Goal: Information Seeking & Learning: Learn about a topic

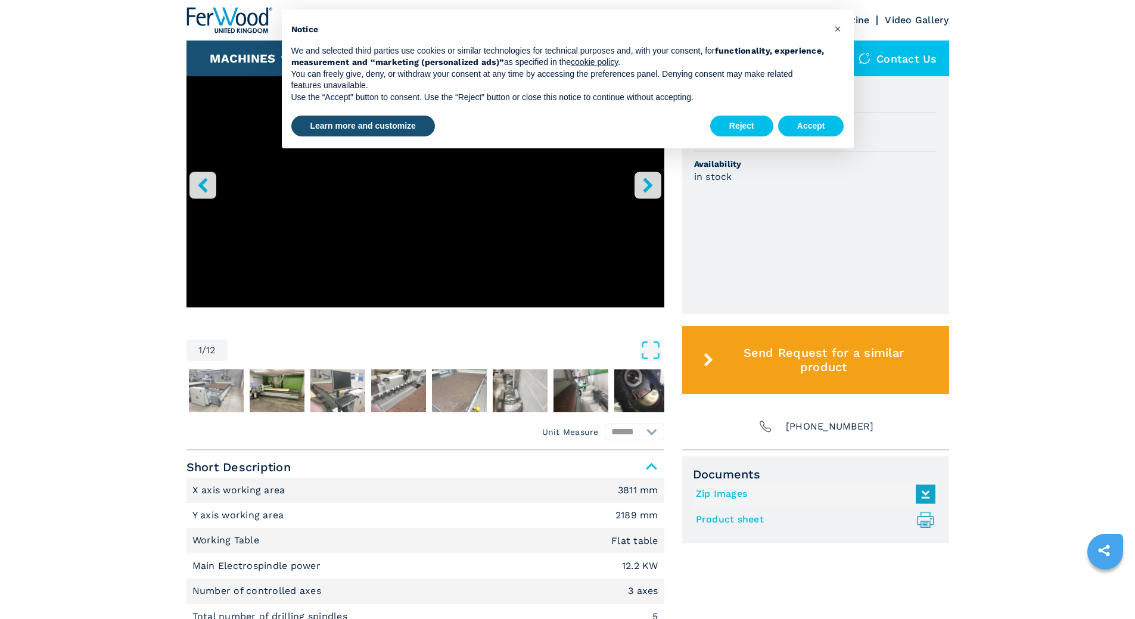
scroll to position [477, 0]
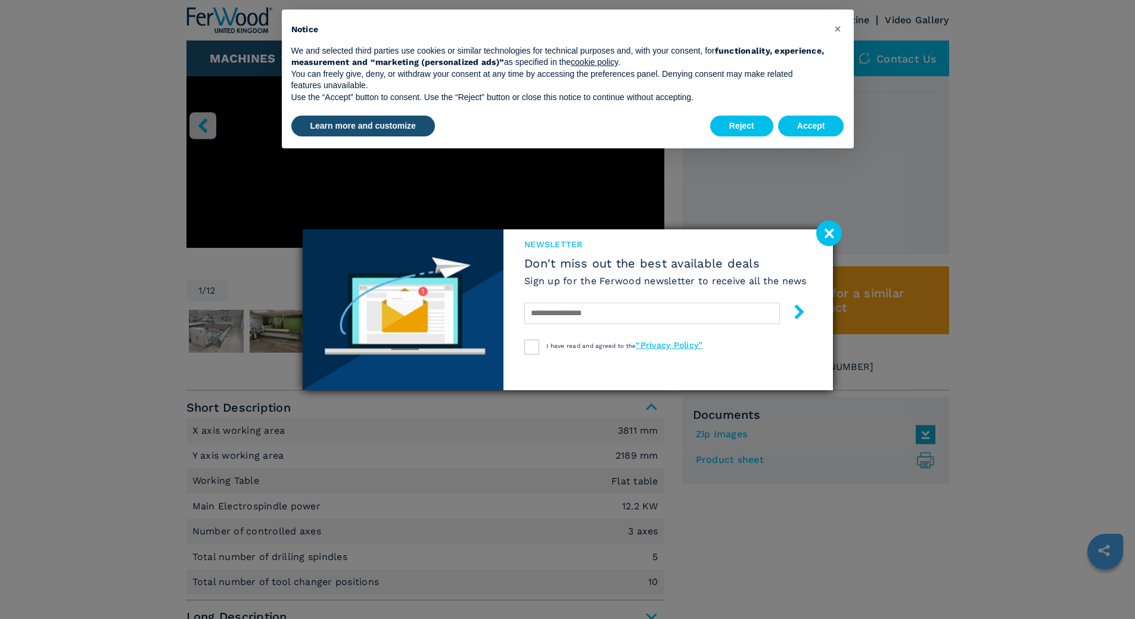
click at [827, 231] on image at bounding box center [829, 233] width 26 height 26
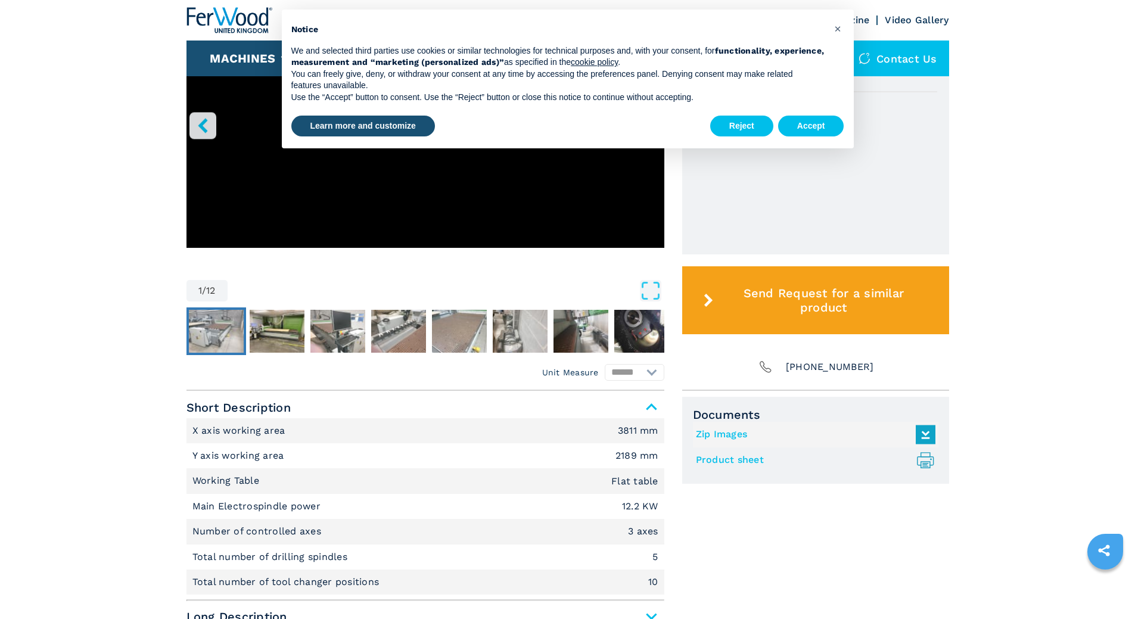
click at [225, 334] on img "Go to Slide 2" at bounding box center [216, 331] width 55 height 43
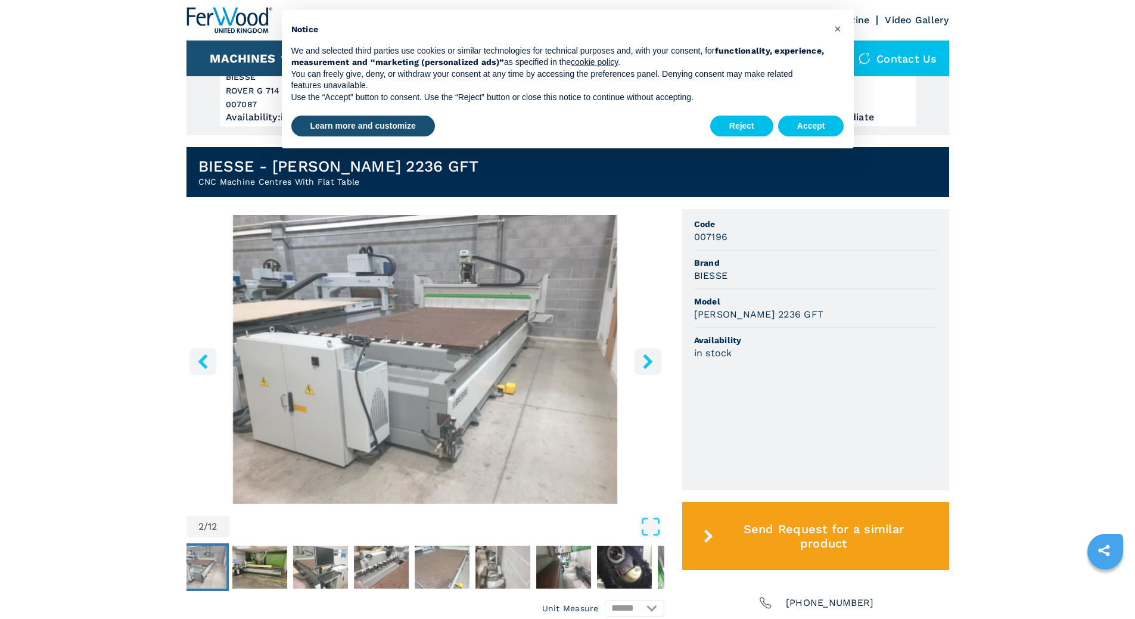
scroll to position [238, 0]
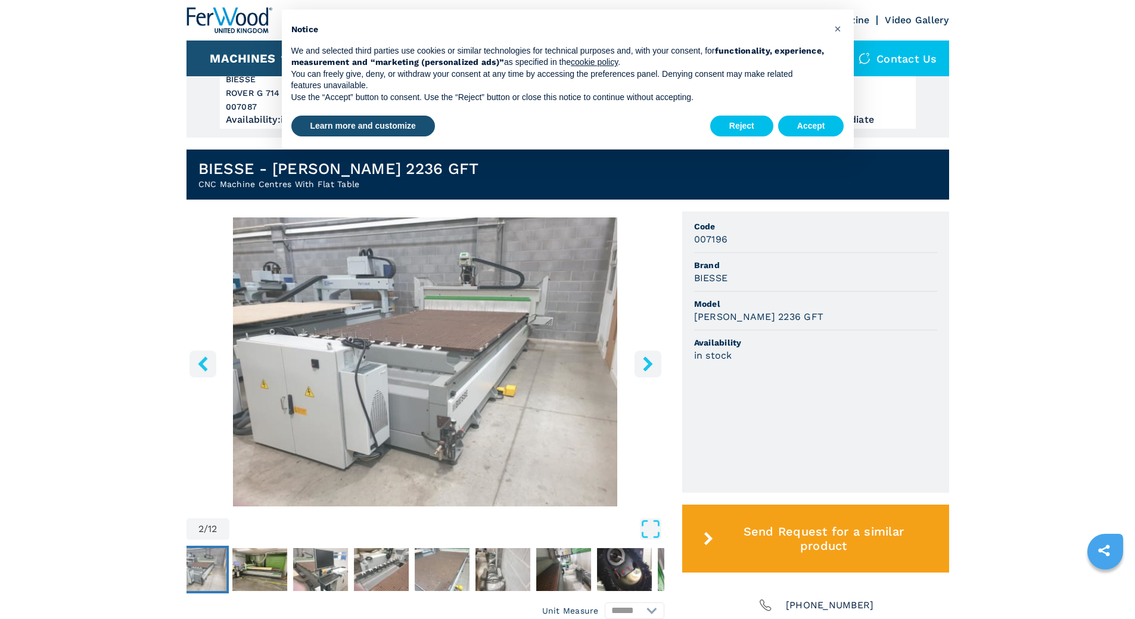
click at [443, 352] on img "Go to Slide 2" at bounding box center [425, 361] width 478 height 289
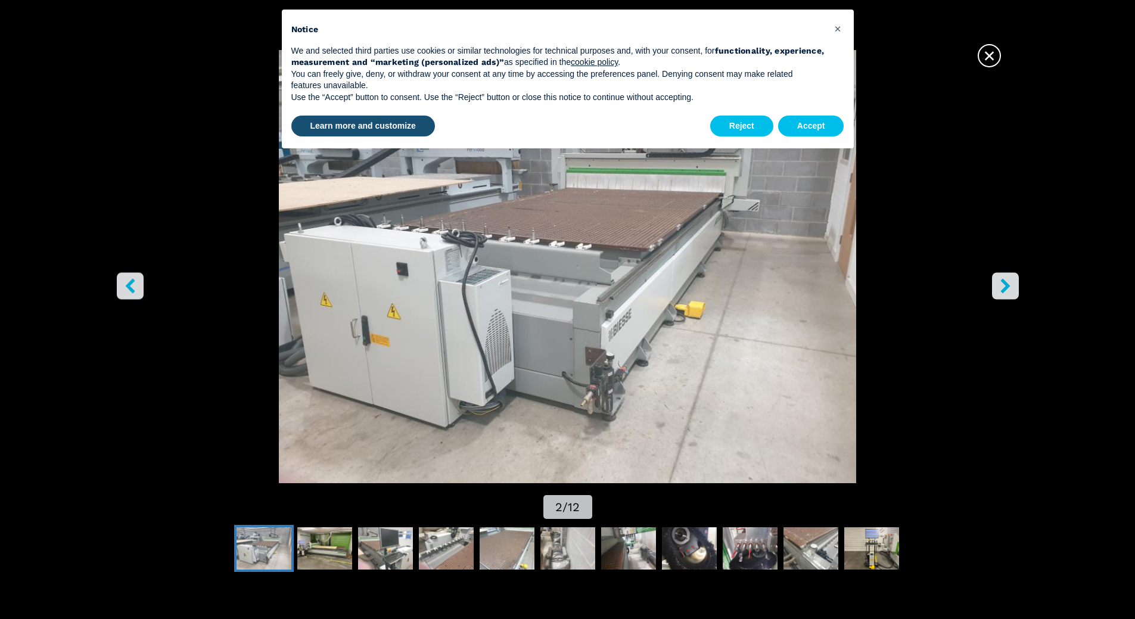
click at [1000, 287] on icon "right-button" at bounding box center [1005, 285] width 15 height 15
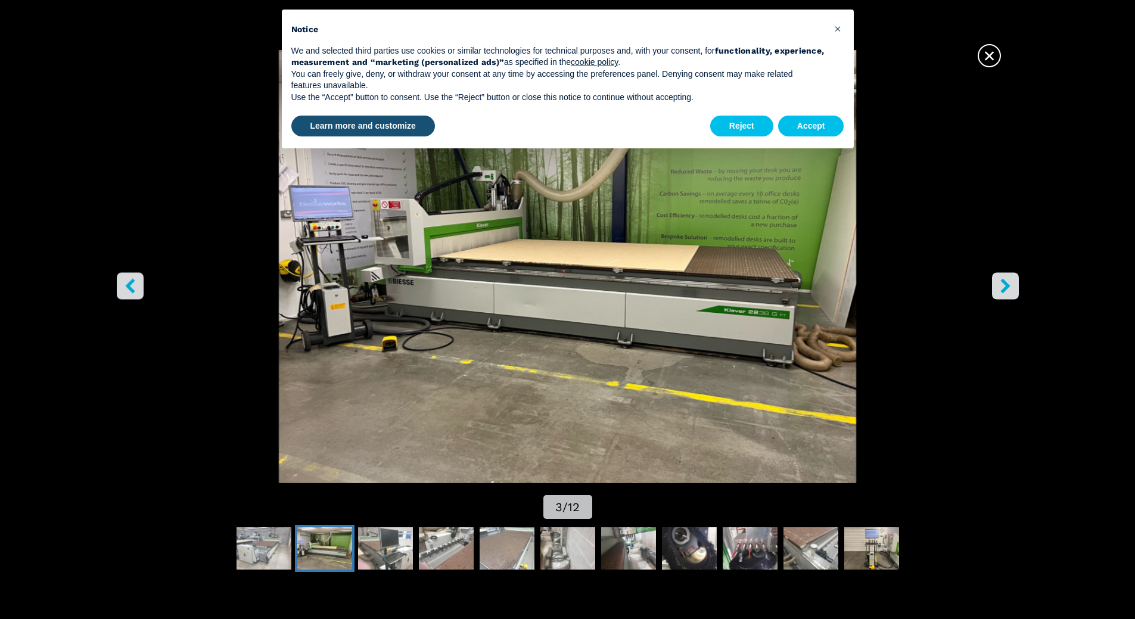
click at [1001, 287] on icon "right-button" at bounding box center [1005, 285] width 15 height 15
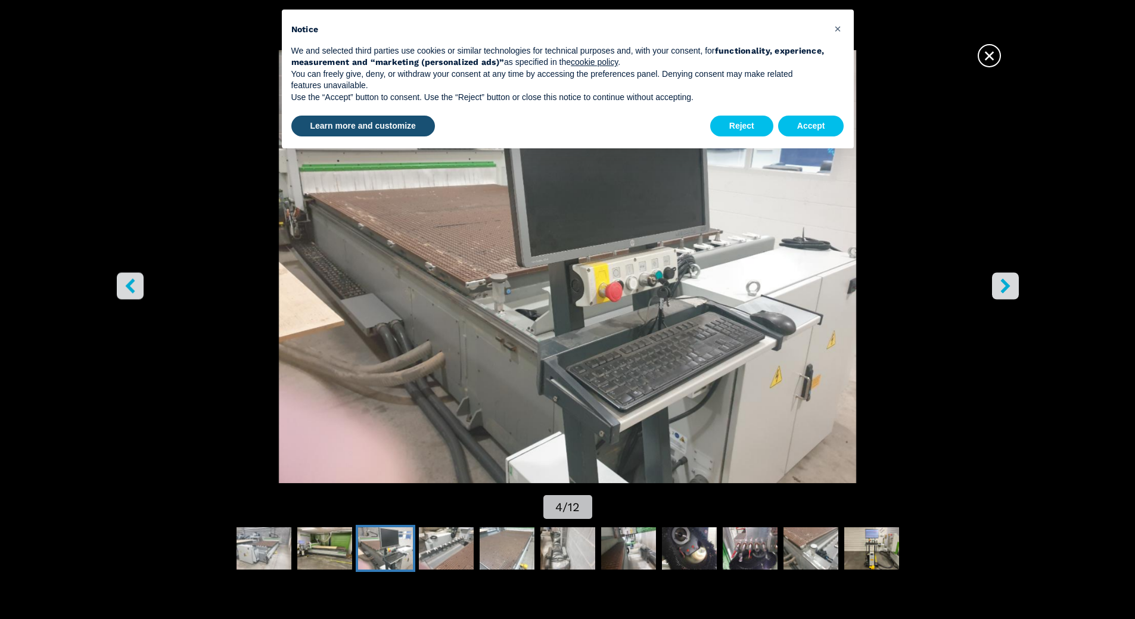
scroll to position [357, 0]
click at [999, 287] on icon "right-button" at bounding box center [1005, 285] width 15 height 15
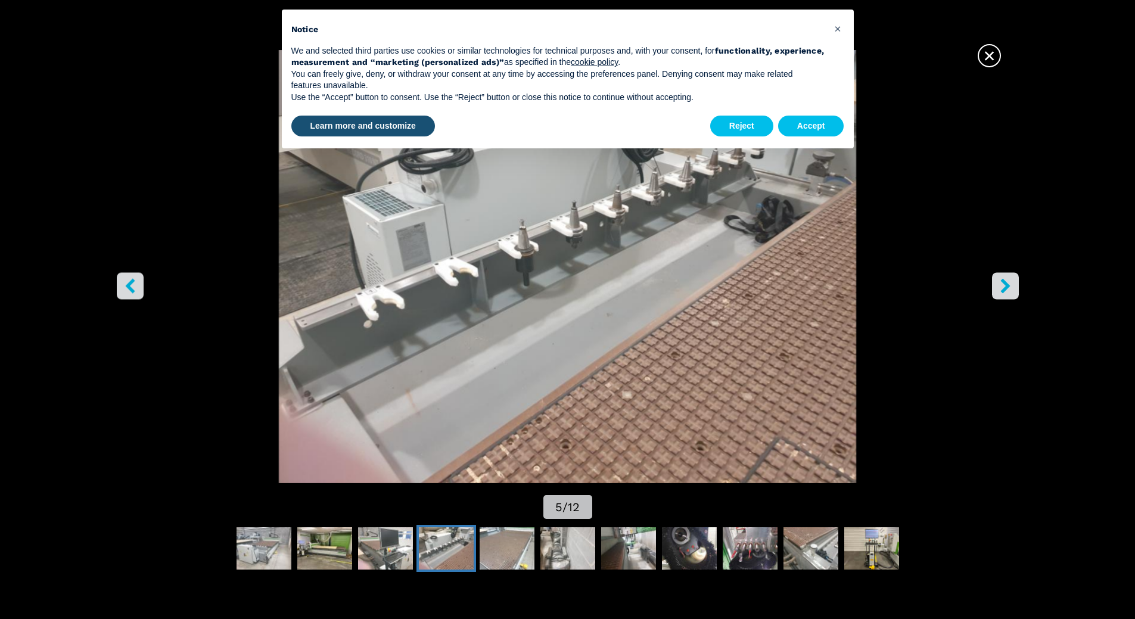
scroll to position [536, 0]
click at [995, 58] on span "×" at bounding box center [989, 53] width 21 height 21
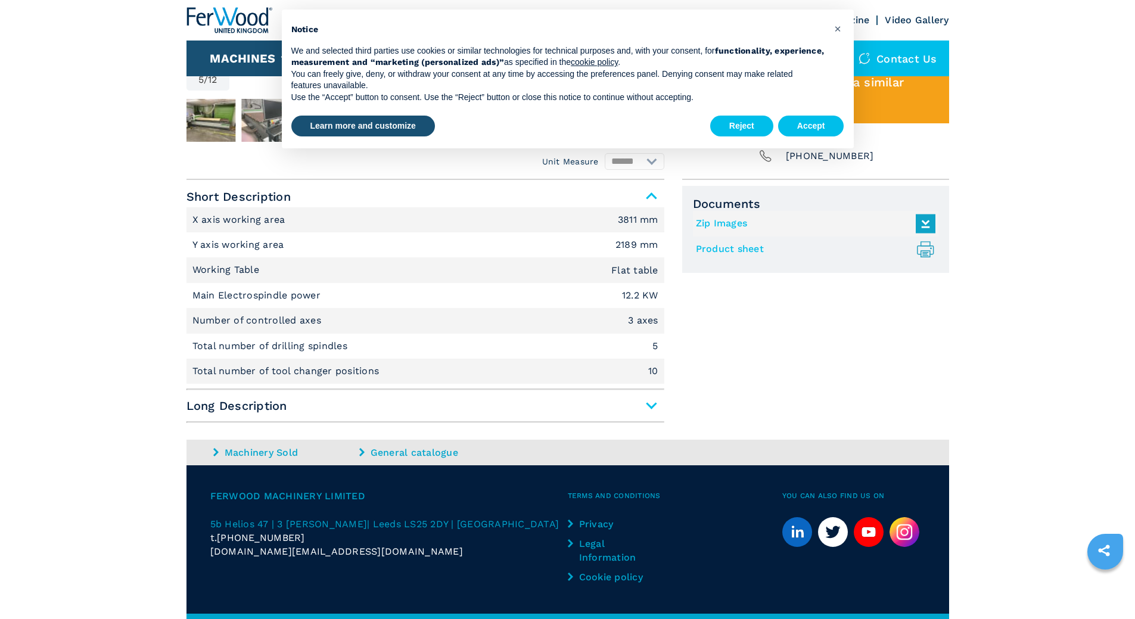
scroll to position [715, 0]
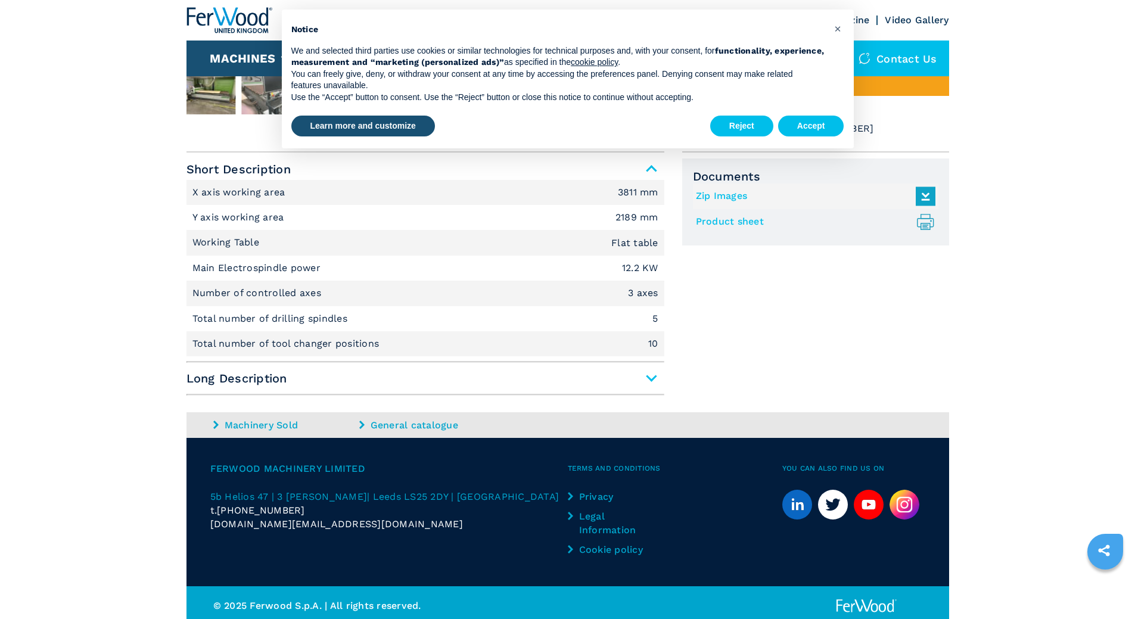
click at [658, 382] on span "Long Description" at bounding box center [425, 378] width 478 height 21
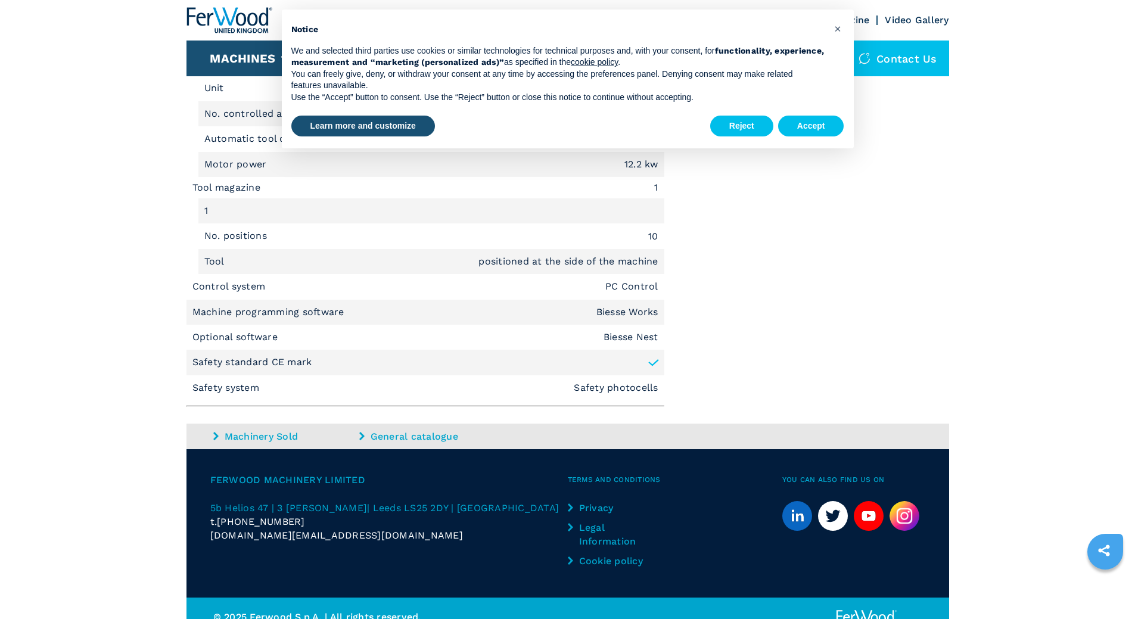
scroll to position [1280, 0]
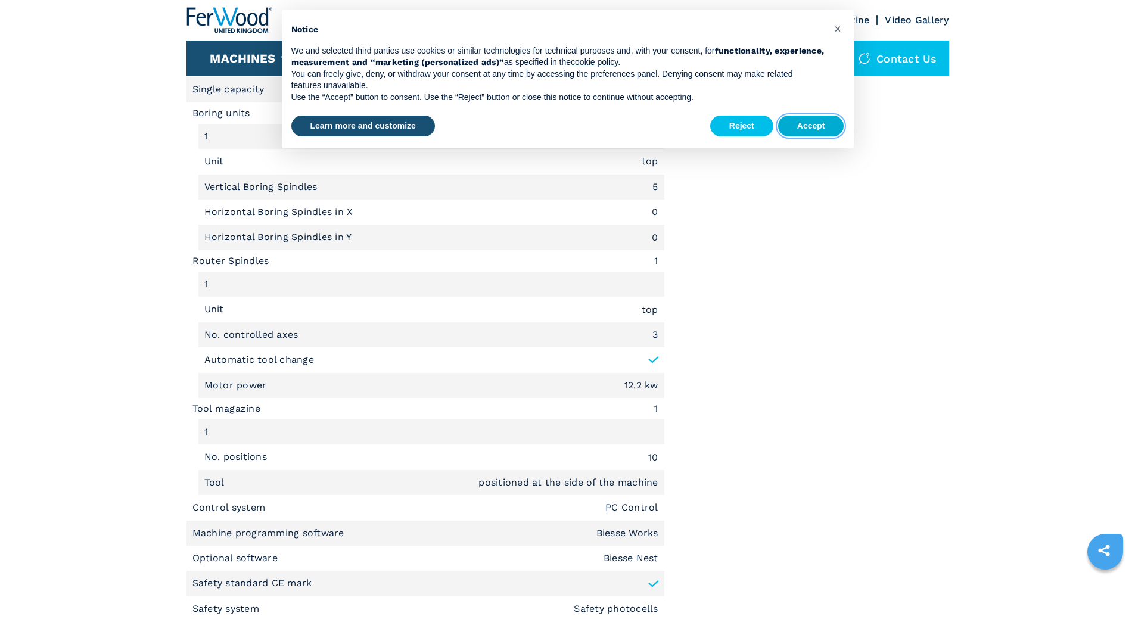
click at [820, 122] on button "Accept" at bounding box center [811, 126] width 66 height 21
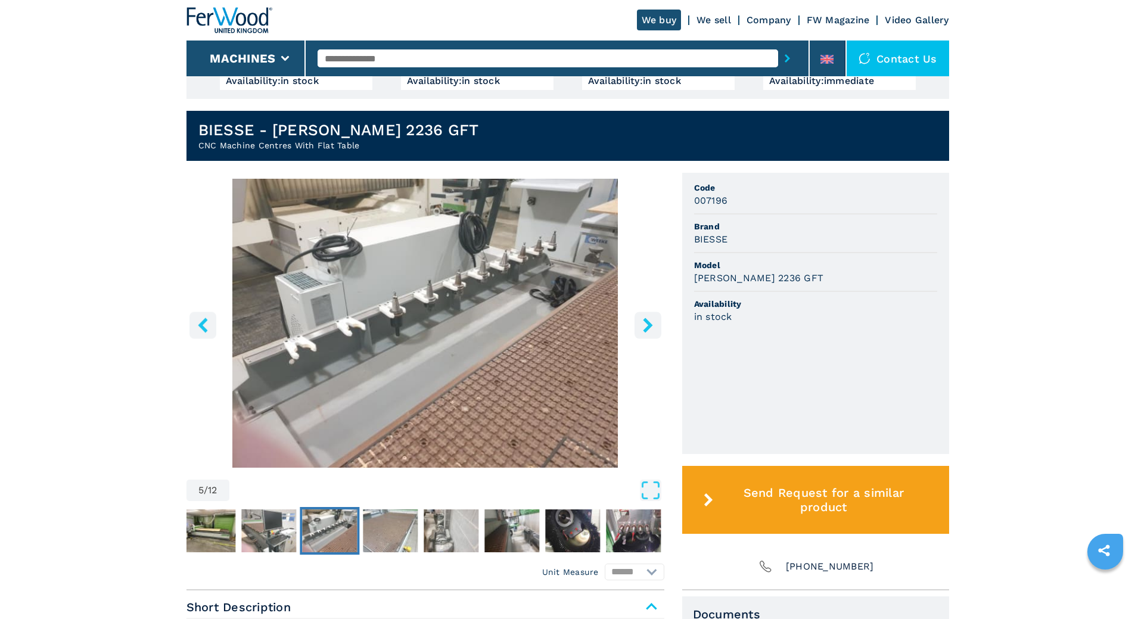
scroll to position [298, 0]
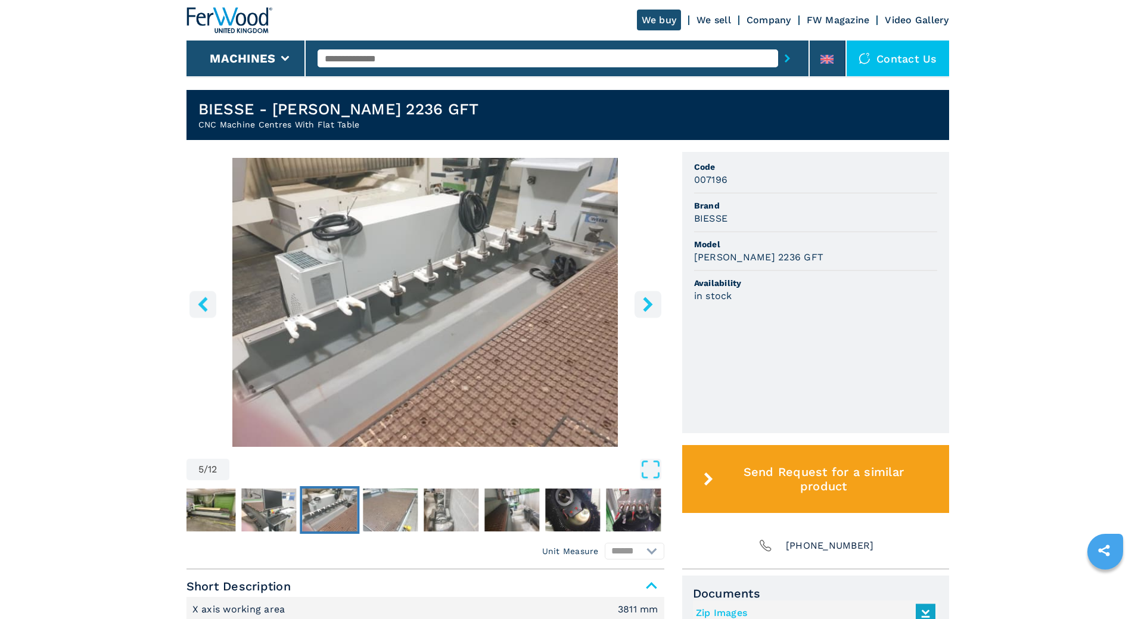
click at [648, 302] on icon "right-button" at bounding box center [648, 304] width 10 height 15
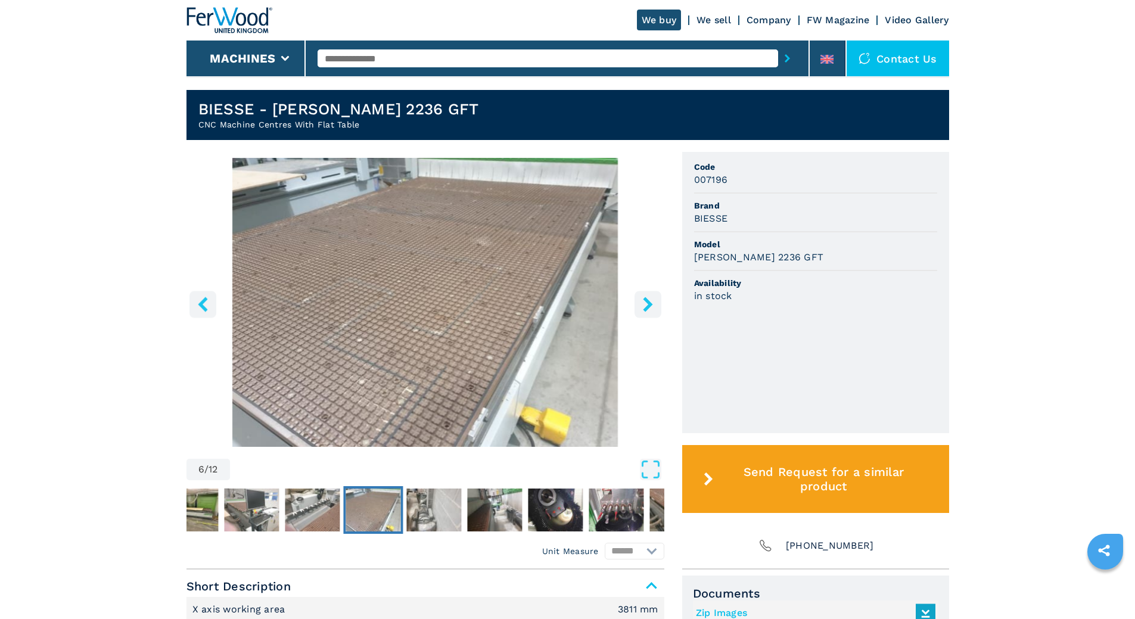
click at [648, 300] on icon "right-button" at bounding box center [648, 304] width 10 height 15
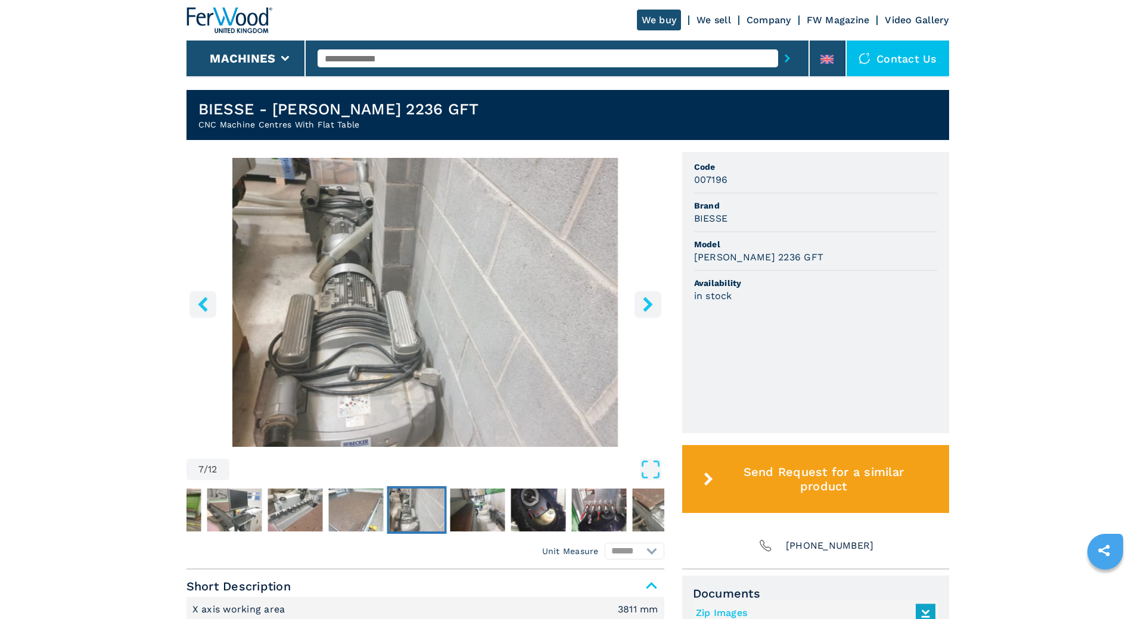
click at [648, 300] on icon "right-button" at bounding box center [648, 304] width 10 height 15
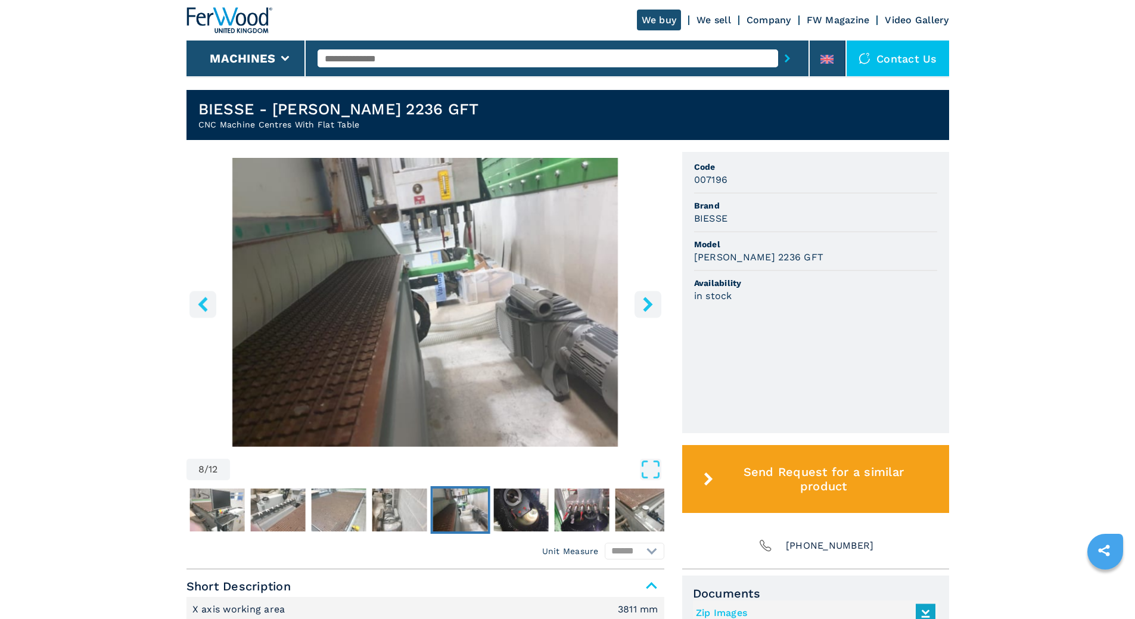
click at [648, 300] on icon "right-button" at bounding box center [648, 304] width 10 height 15
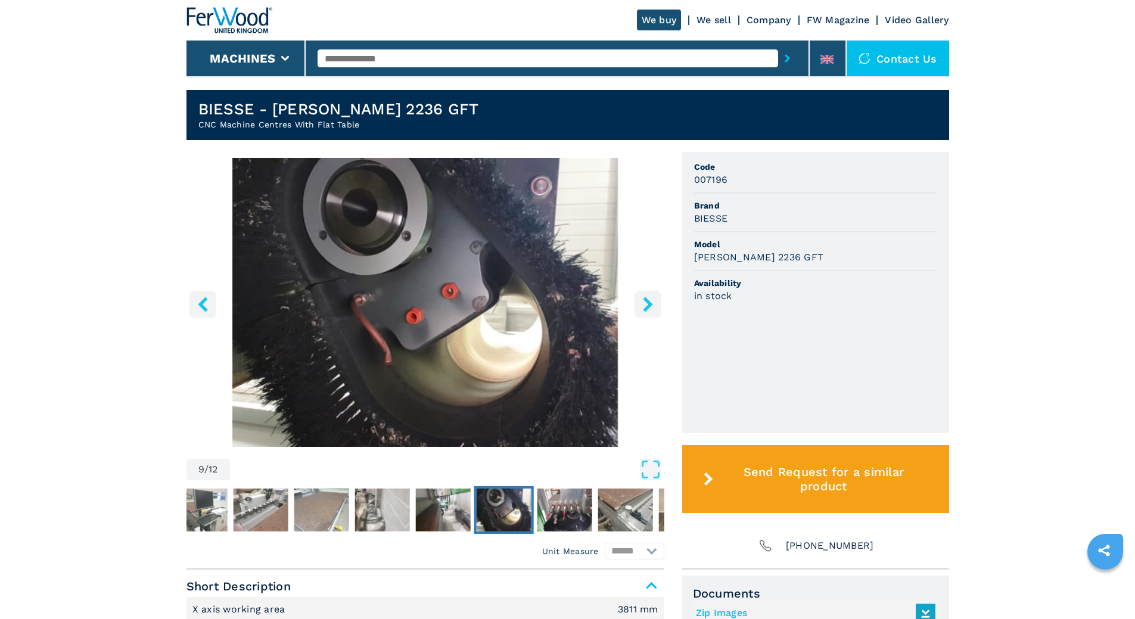
click at [648, 300] on icon "right-button" at bounding box center [648, 304] width 10 height 15
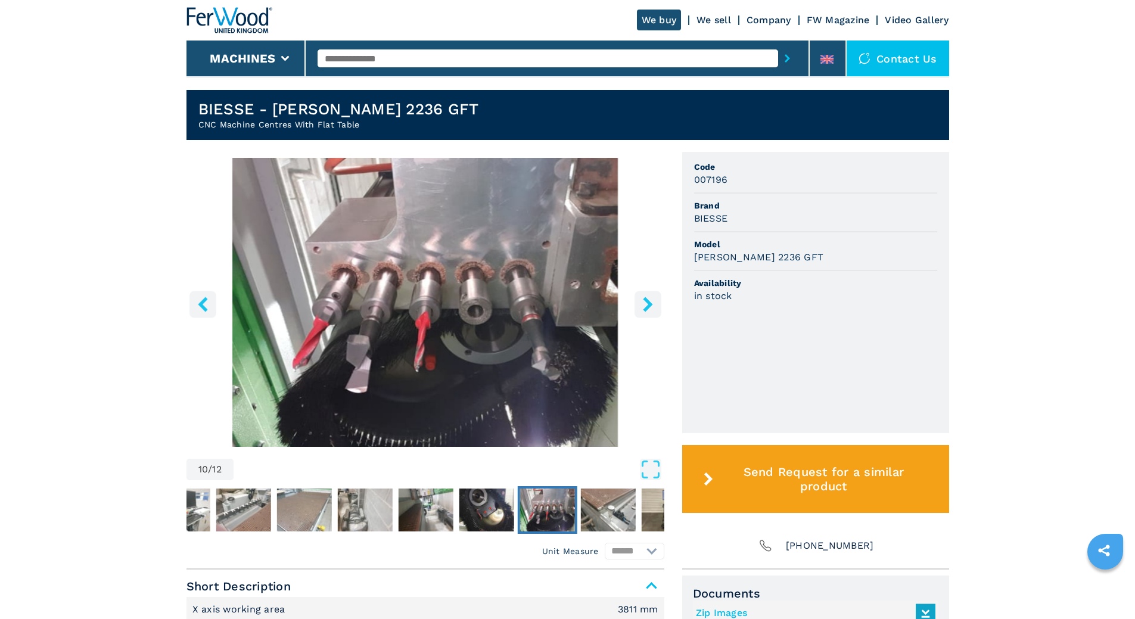
click at [648, 300] on icon "right-button" at bounding box center [648, 304] width 10 height 15
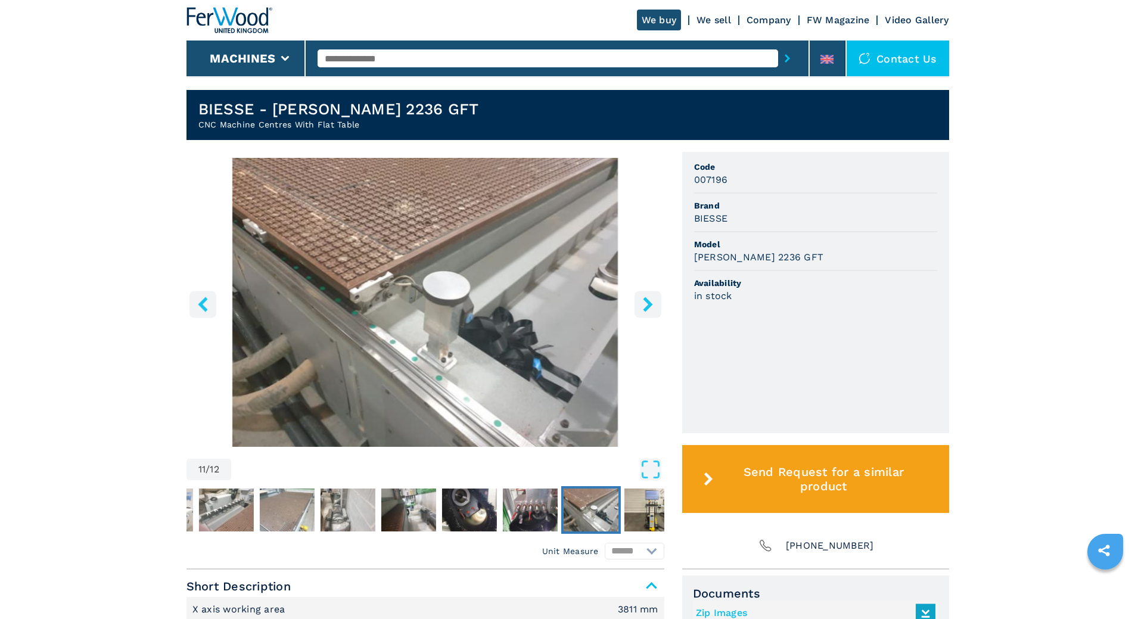
click at [648, 300] on icon "right-button" at bounding box center [648, 304] width 10 height 15
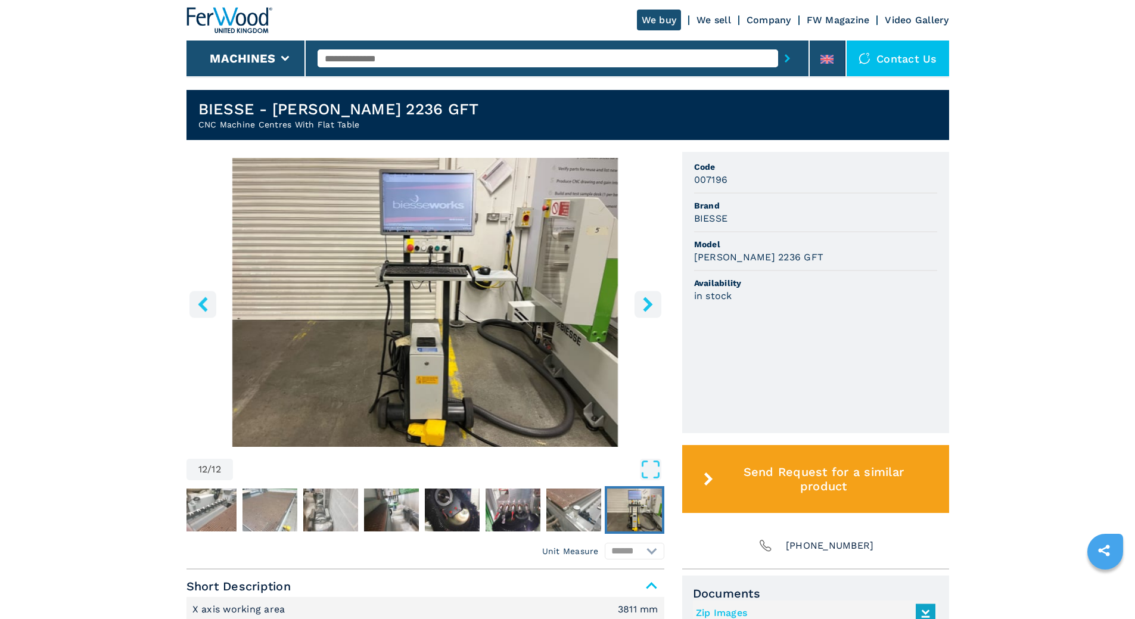
click at [648, 307] on icon "right-button" at bounding box center [648, 304] width 10 height 15
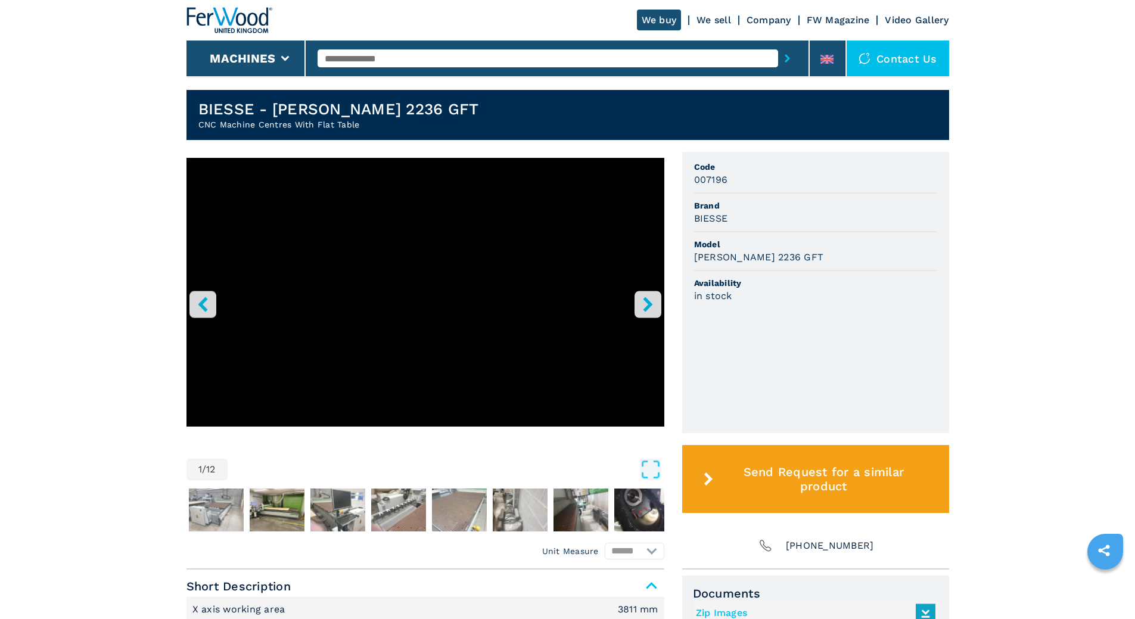
click at [647, 305] on icon "right-button" at bounding box center [647, 304] width 15 height 15
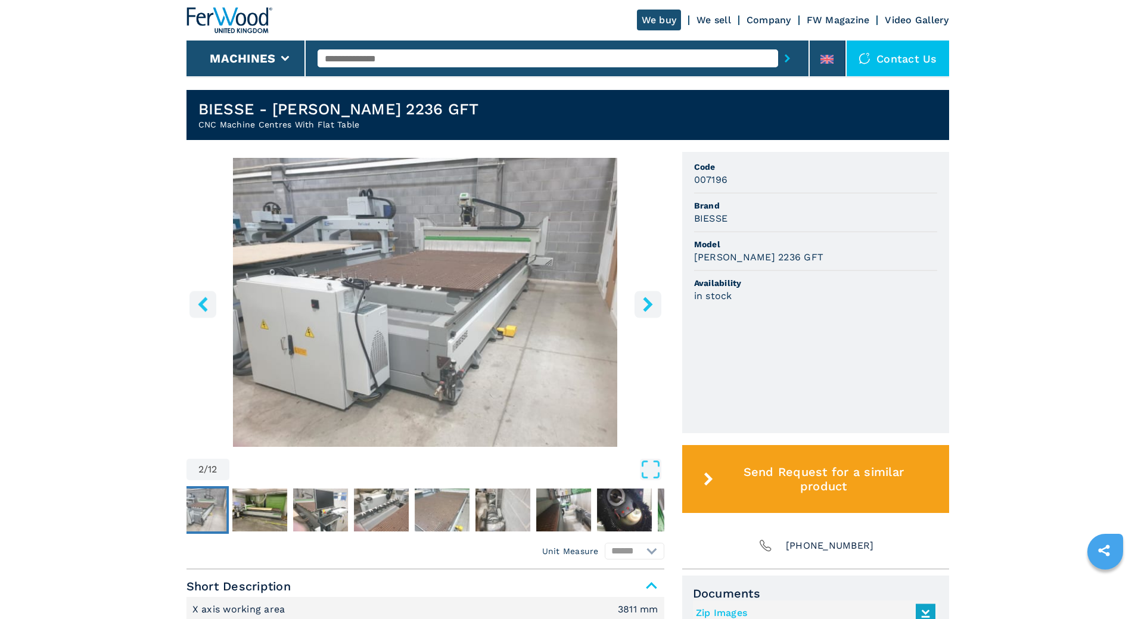
click at [647, 305] on icon "right-button" at bounding box center [647, 304] width 15 height 15
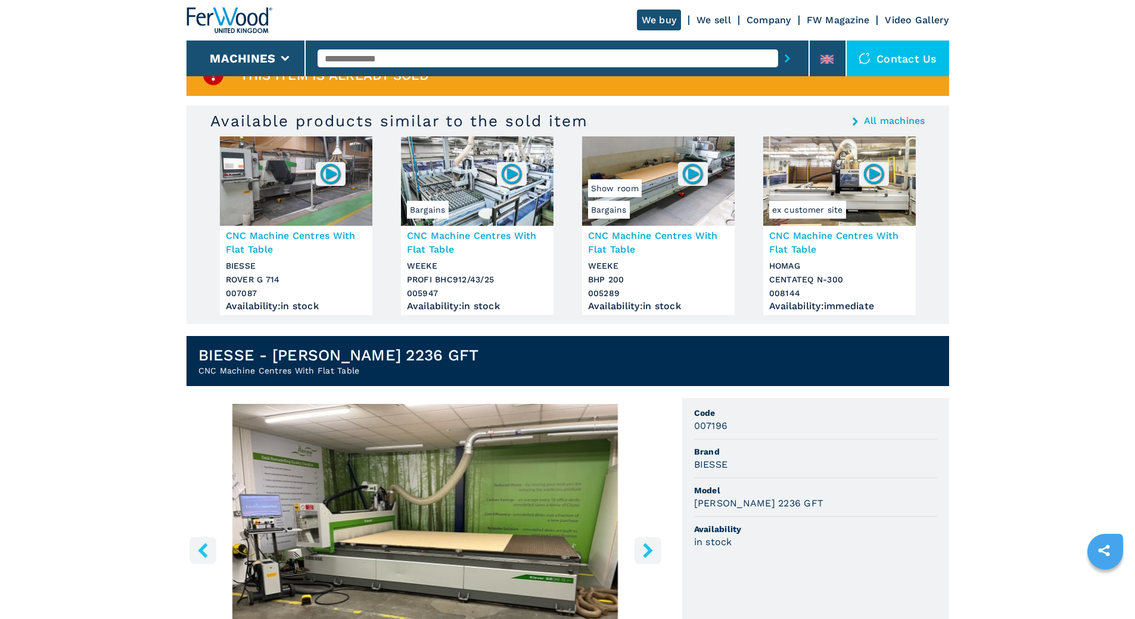
scroll to position [0, 0]
